Goal: Check status: Check status

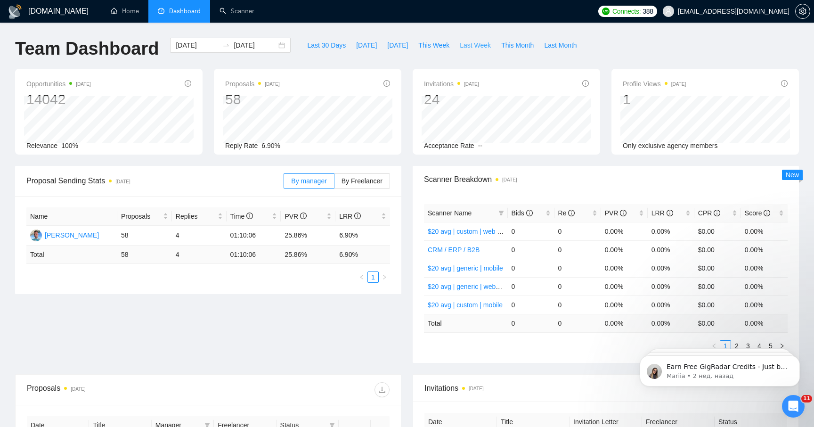
click at [462, 47] on span "Last Week" at bounding box center [475, 45] width 31 height 10
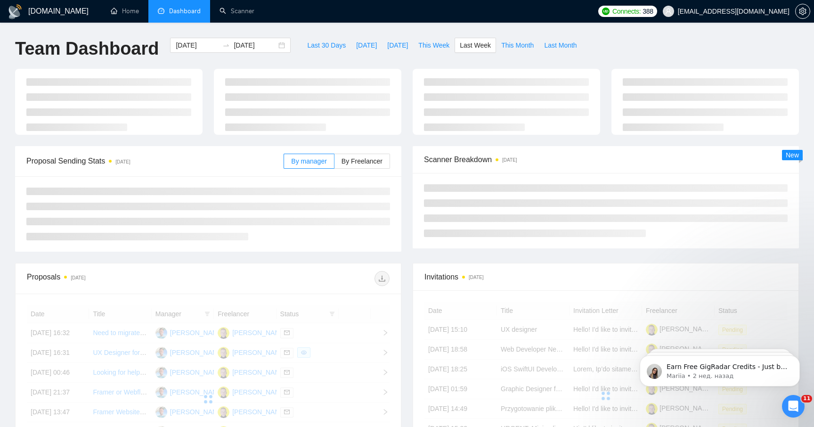
type input "[DATE]"
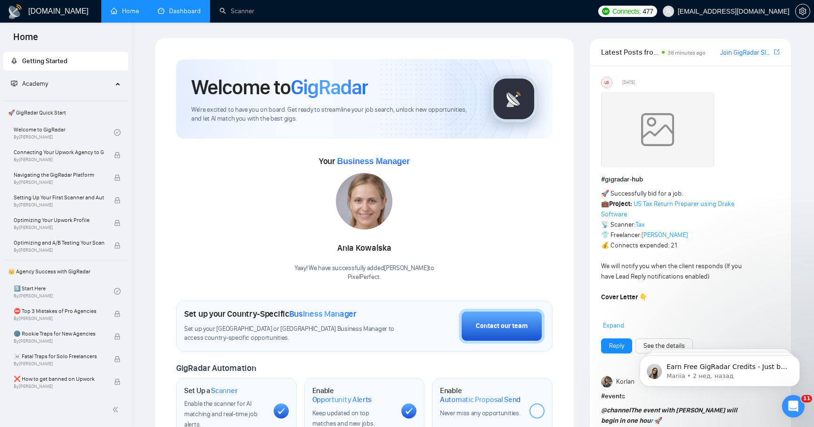
click at [165, 15] on link "Dashboard" at bounding box center [179, 11] width 43 height 8
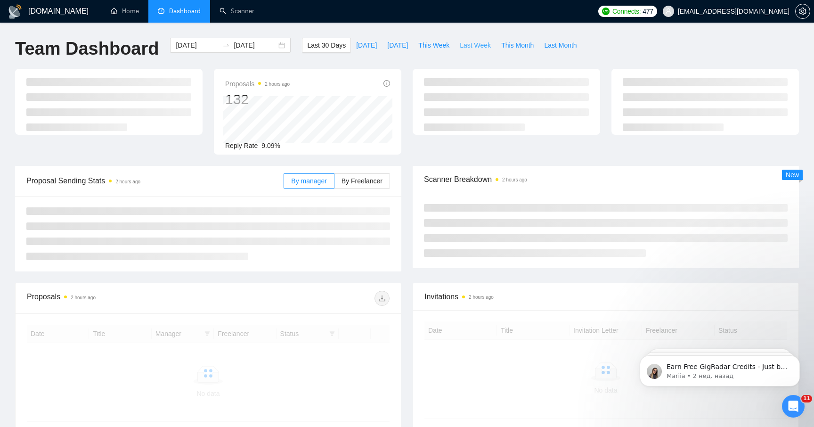
click at [475, 41] on span "Last Week" at bounding box center [475, 45] width 31 height 10
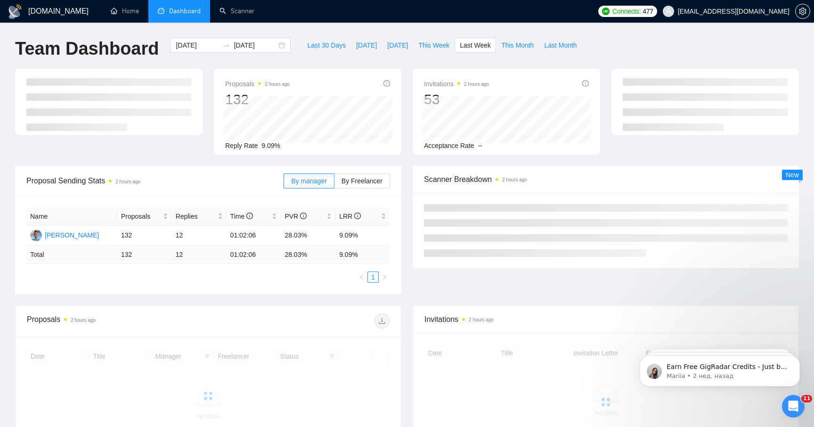
type input "[DATE]"
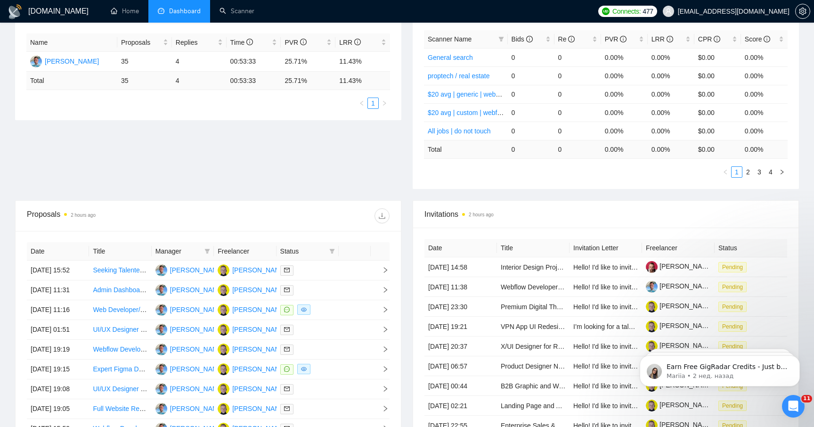
scroll to position [173, 0]
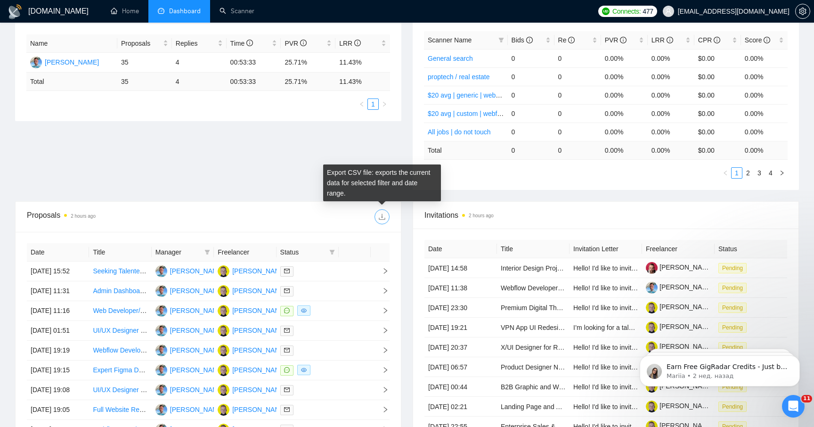
click at [383, 221] on button "button" at bounding box center [381, 216] width 15 height 15
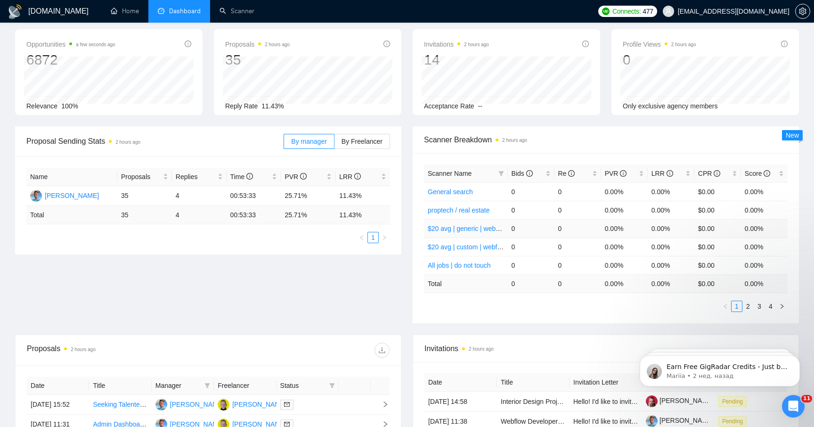
scroll to position [0, 0]
